Goal: Task Accomplishment & Management: Manage account settings

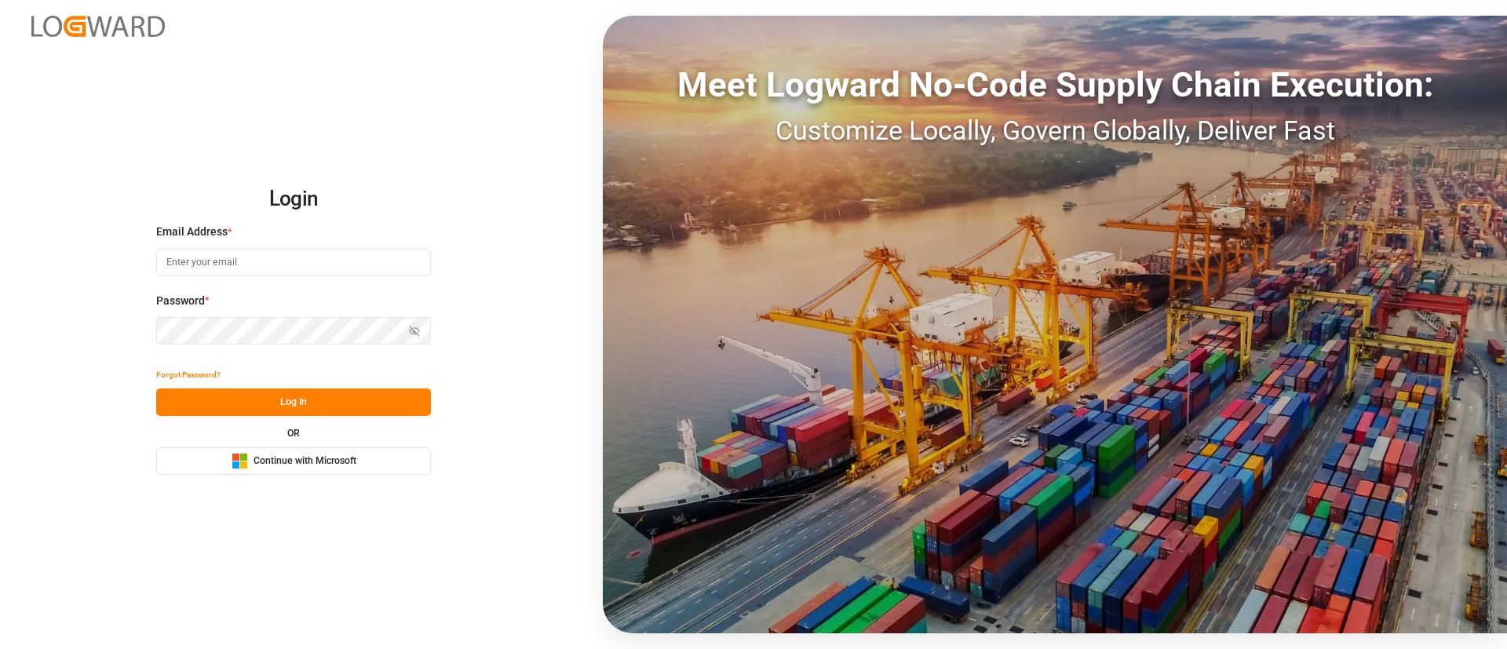
click at [356, 455] on span "Continue with Microsoft" at bounding box center [305, 462] width 103 height 14
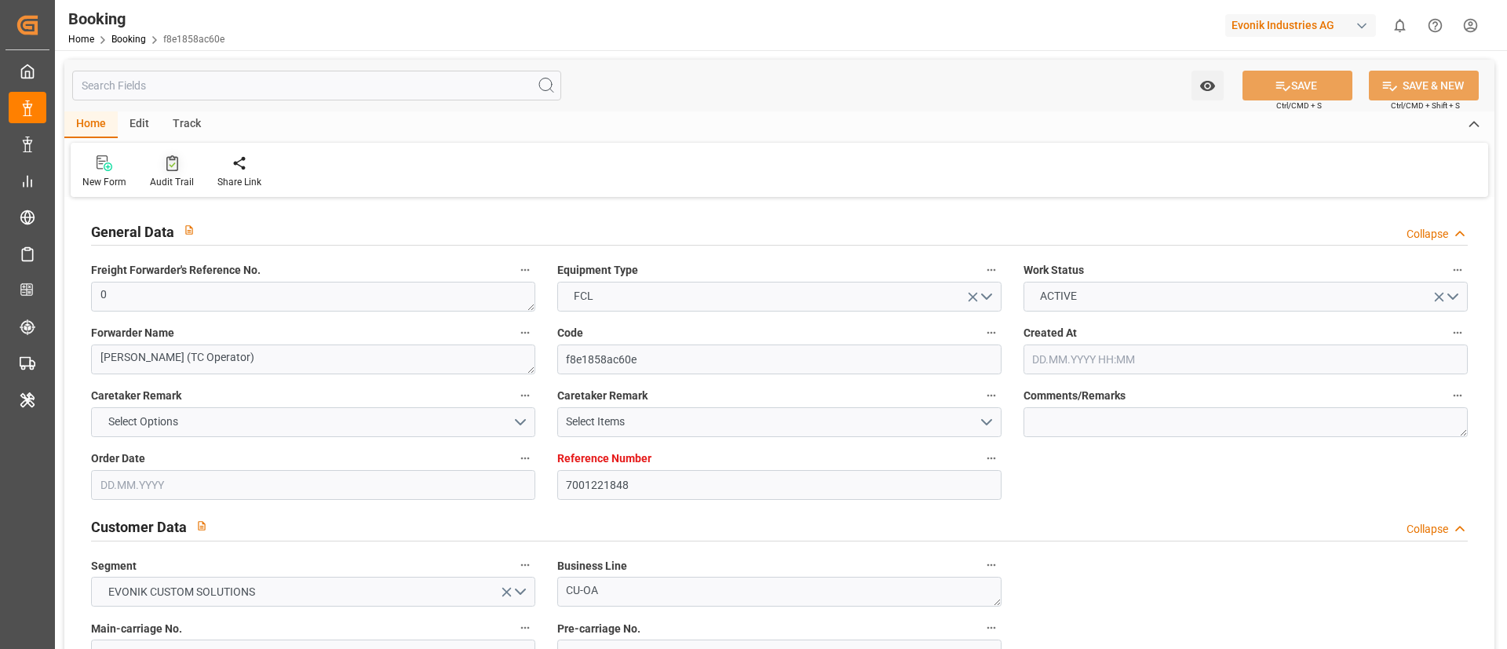
click at [177, 172] on div "Audit Trail" at bounding box center [172, 172] width 68 height 35
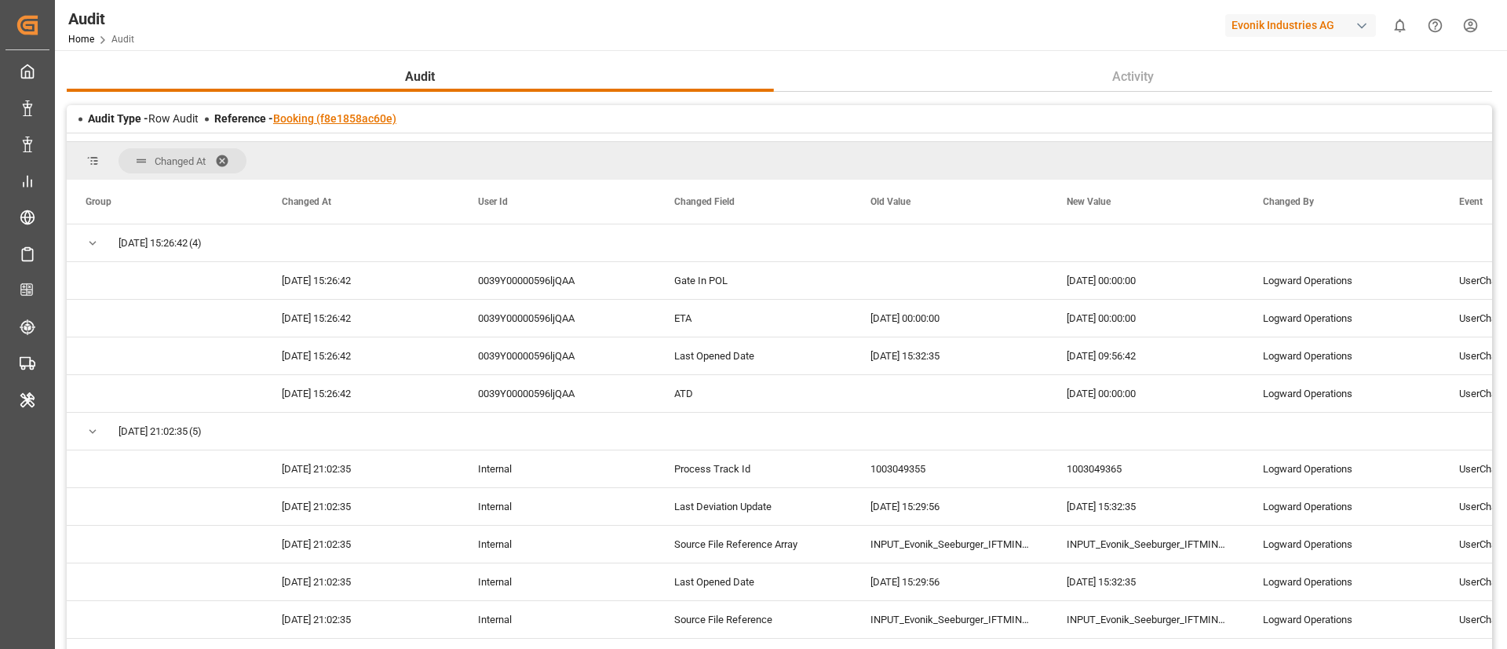
click at [354, 118] on link "Booking (f8e1858ac60e)" at bounding box center [334, 118] width 123 height 13
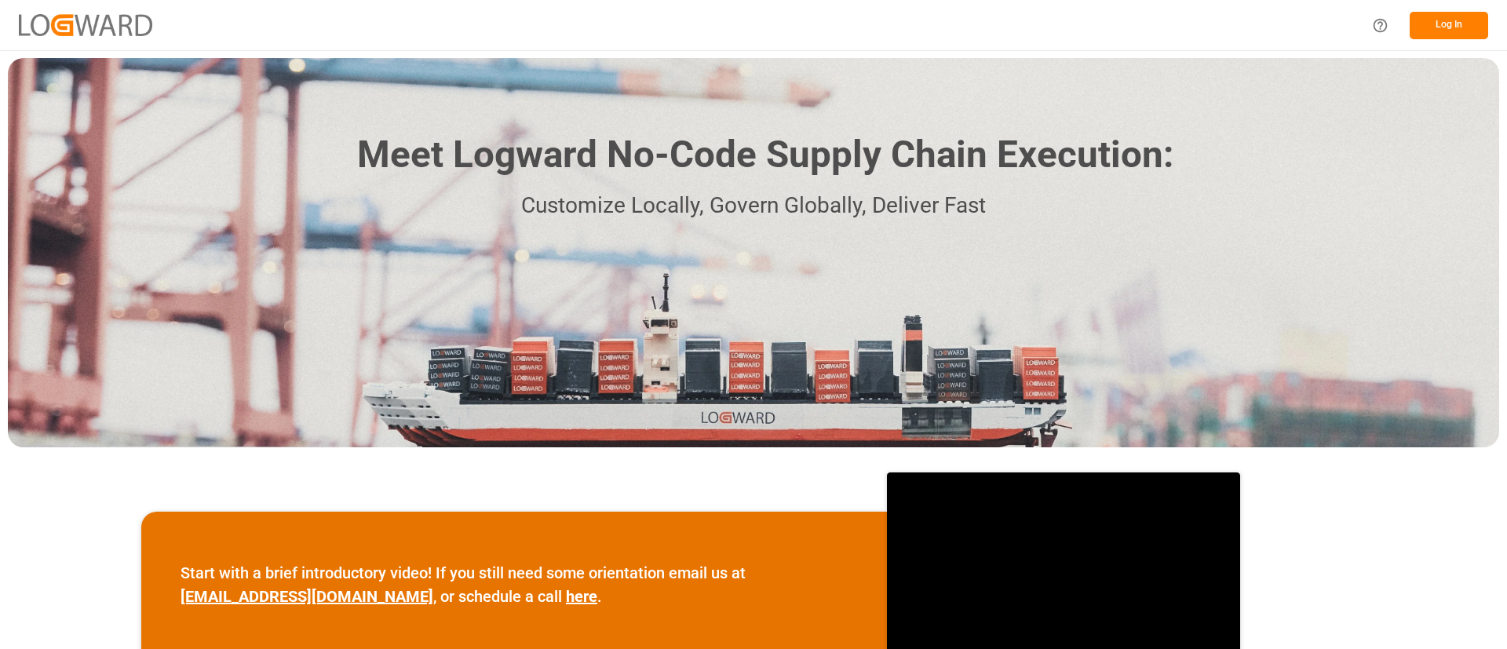
click at [1441, 26] on button "Log In" at bounding box center [1449, 25] width 79 height 27
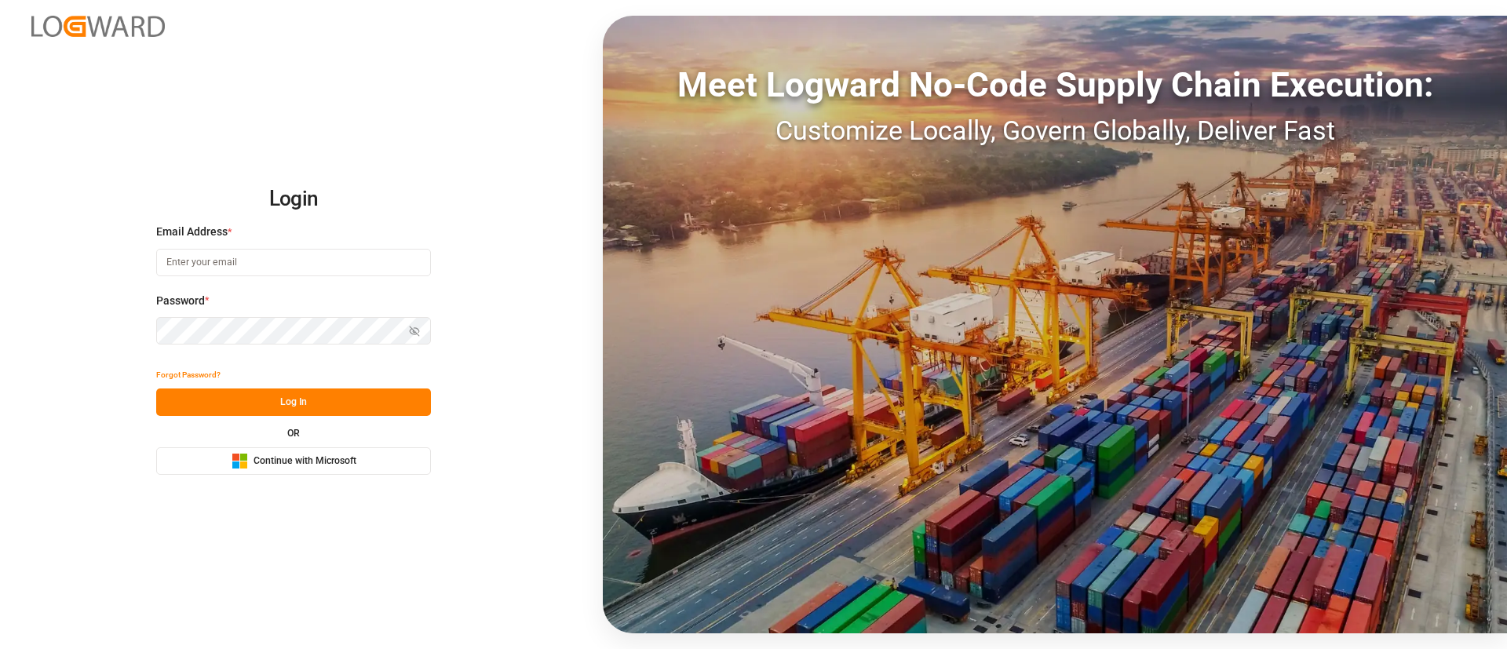
click at [344, 460] on span "Continue with Microsoft" at bounding box center [305, 462] width 103 height 14
drag, startPoint x: 378, startPoint y: 455, endPoint x: 439, endPoint y: 408, distance: 77.3
click at [381, 448] on button "Microsoft Logo Continue with Microsoft" at bounding box center [293, 461] width 275 height 27
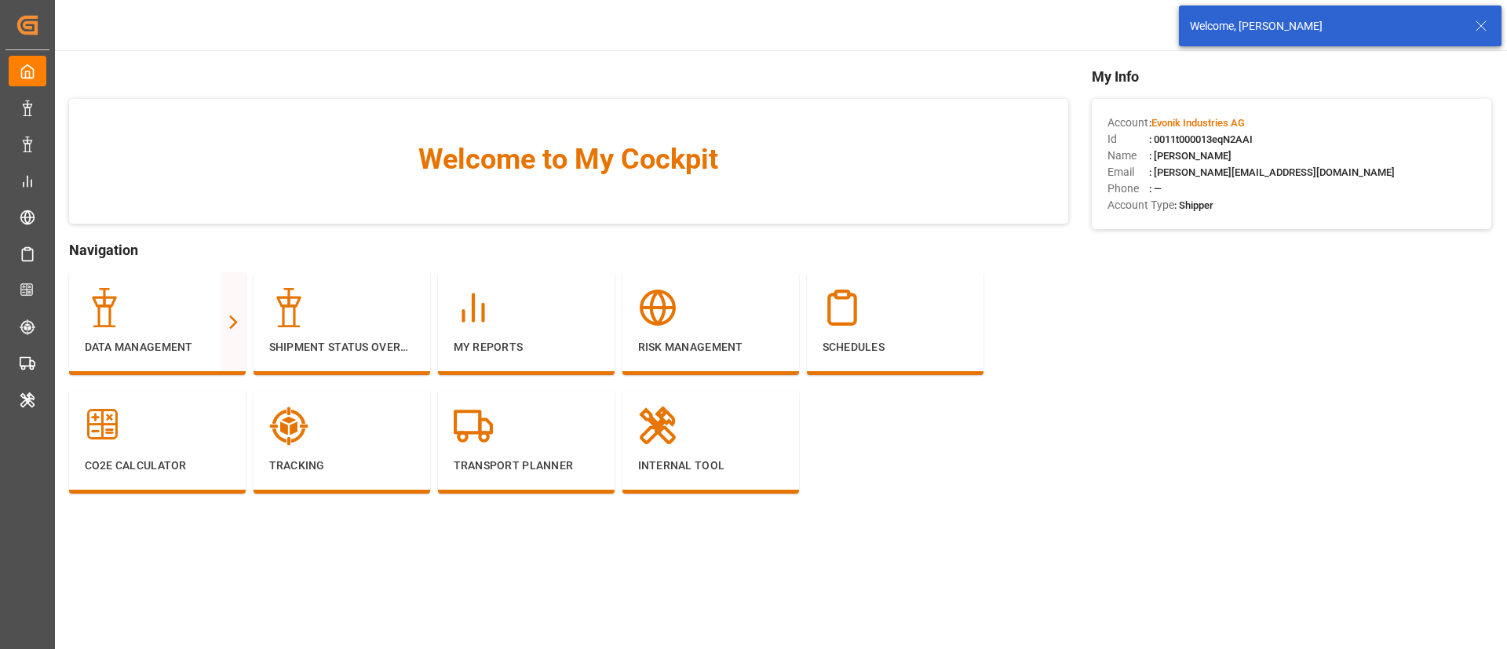
click at [1485, 23] on line at bounding box center [1481, 25] width 9 height 9
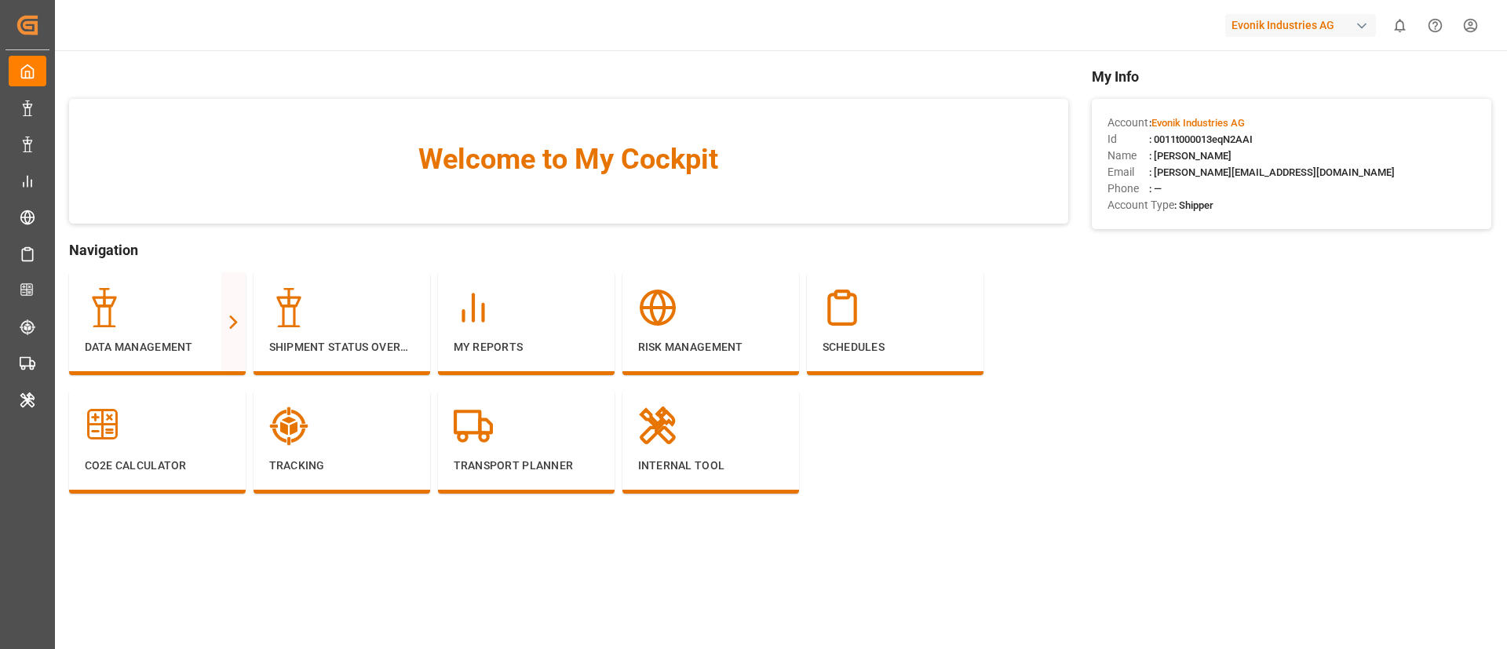
click at [1348, 23] on div "Evonik Industries AG" at bounding box center [1301, 25] width 151 height 23
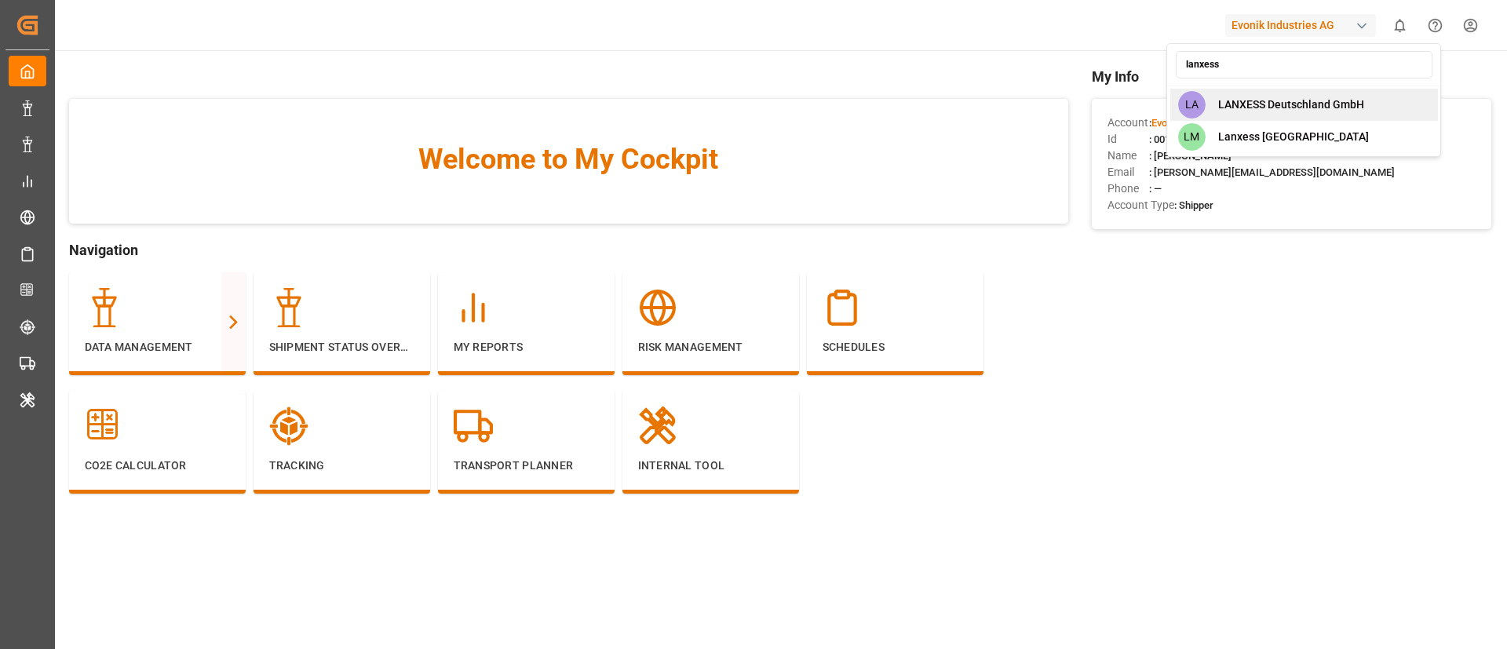
type input "lanxess"
click at [1305, 111] on span "LANXESS Deutschland GmbH" at bounding box center [1291, 105] width 146 height 16
